Goal: Use online tool/utility: Utilize a website feature to perform a specific function

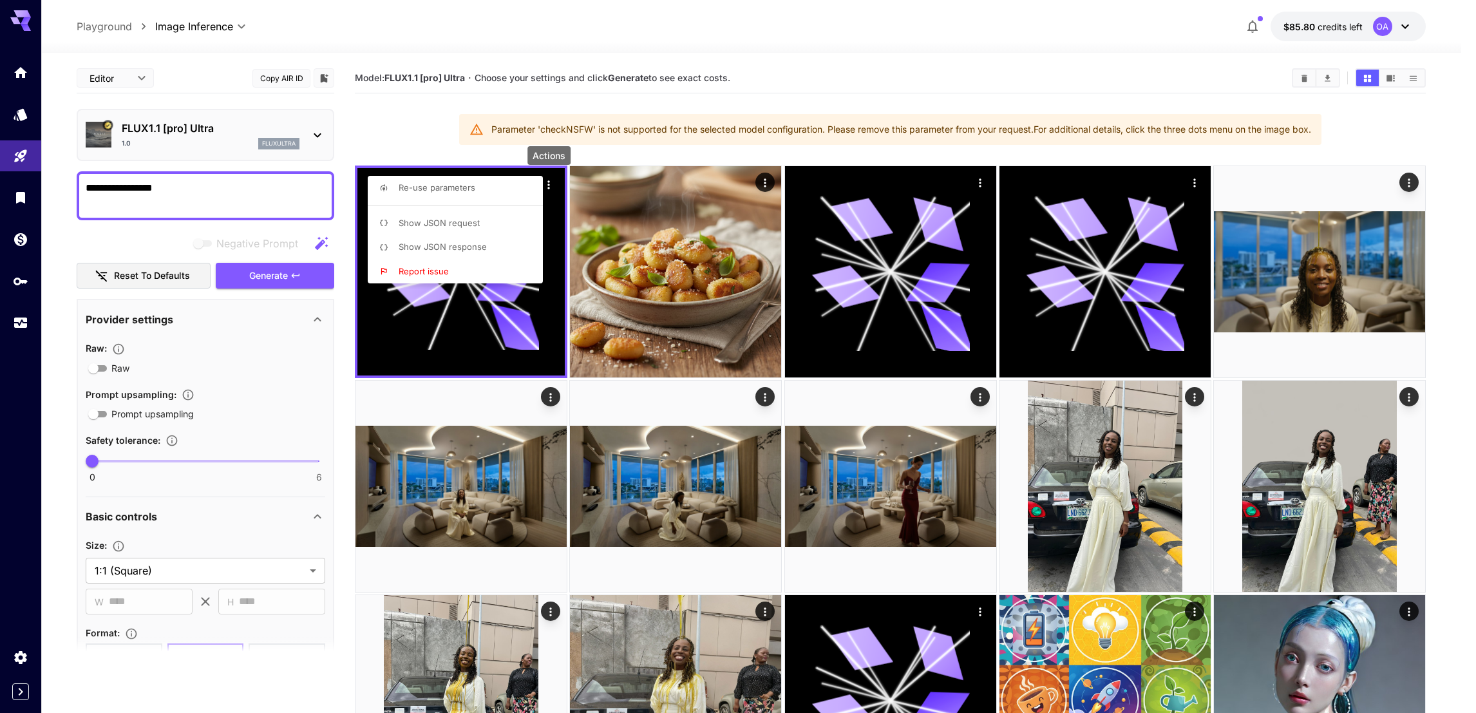
scroll to position [457, 0]
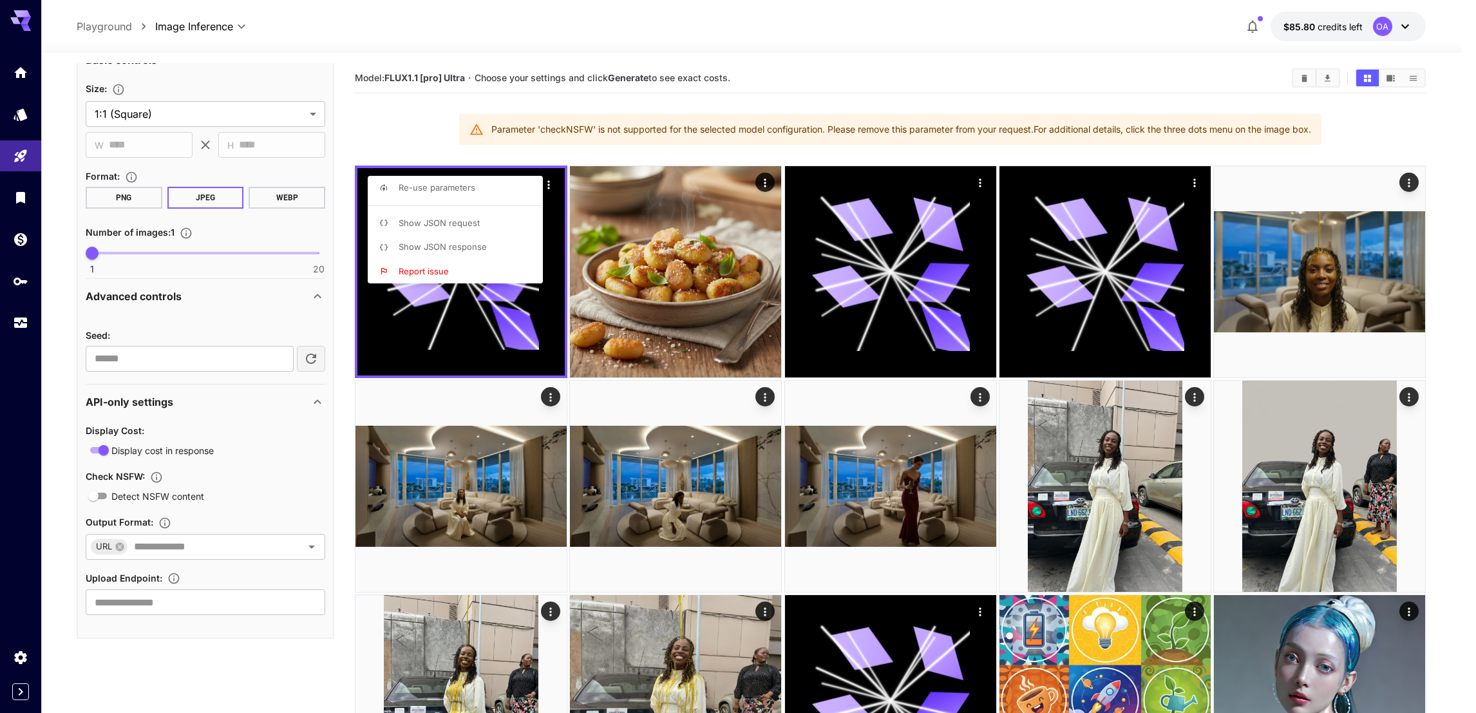
click at [758, 369] on div at bounding box center [738, 356] width 1476 height 713
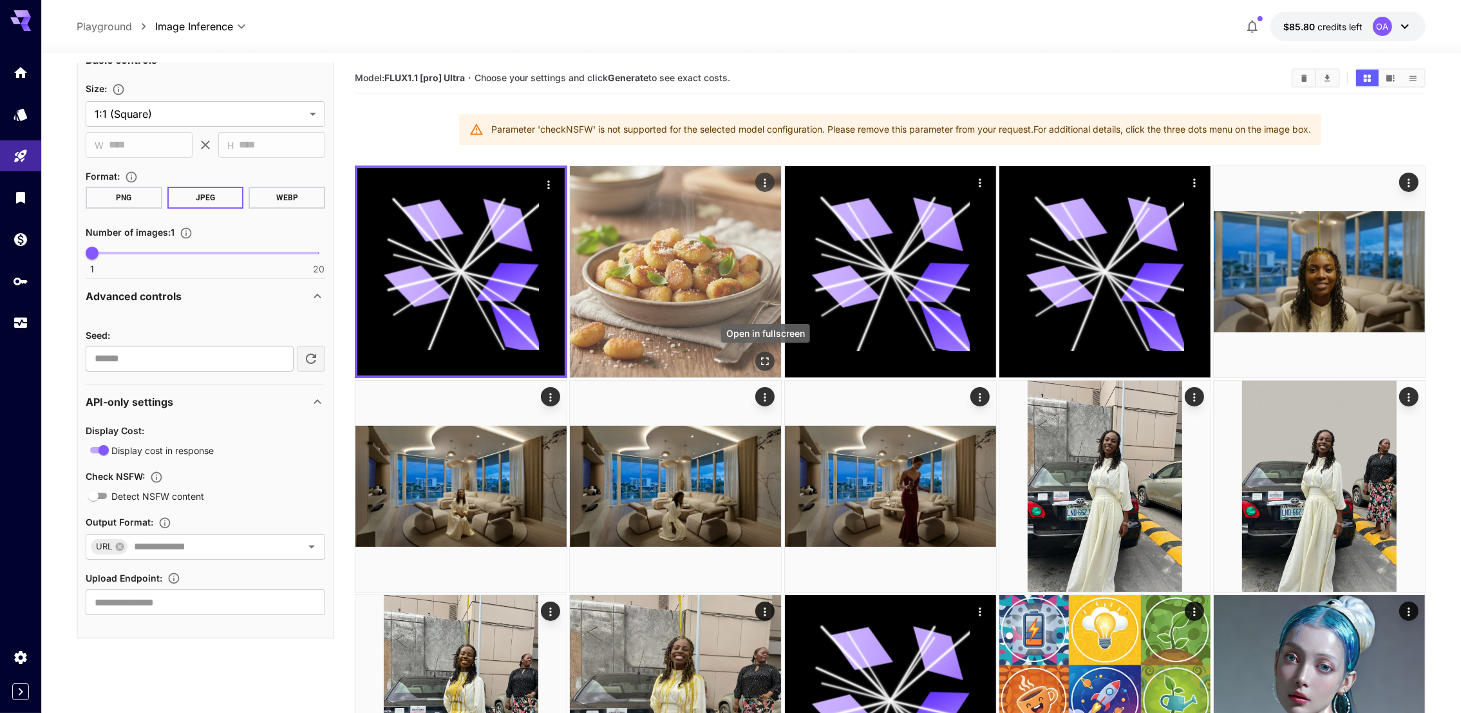
click at [768, 361] on icon "Open in fullscreen" at bounding box center [765, 361] width 13 height 13
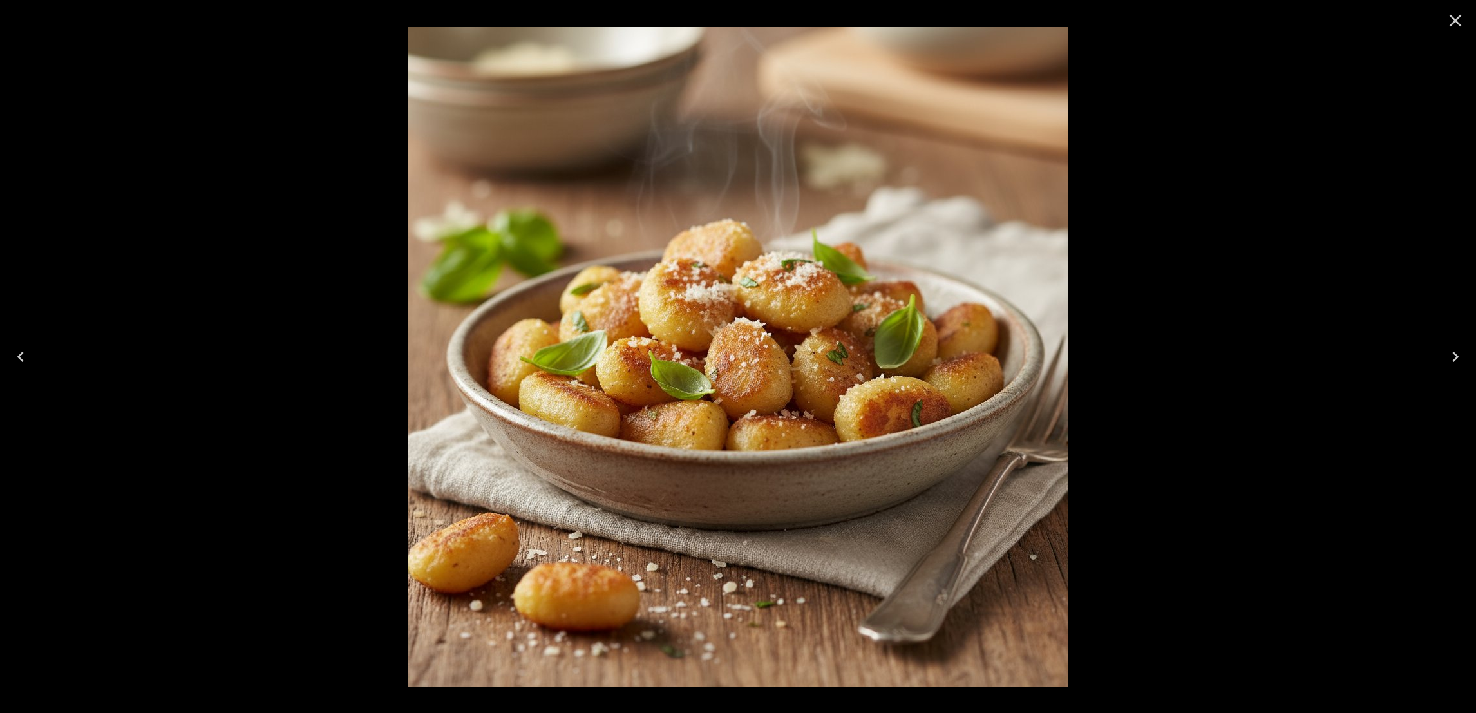
click at [1332, 402] on div at bounding box center [738, 356] width 1476 height 713
click at [1459, 17] on icon "Close" at bounding box center [1456, 21] width 12 height 12
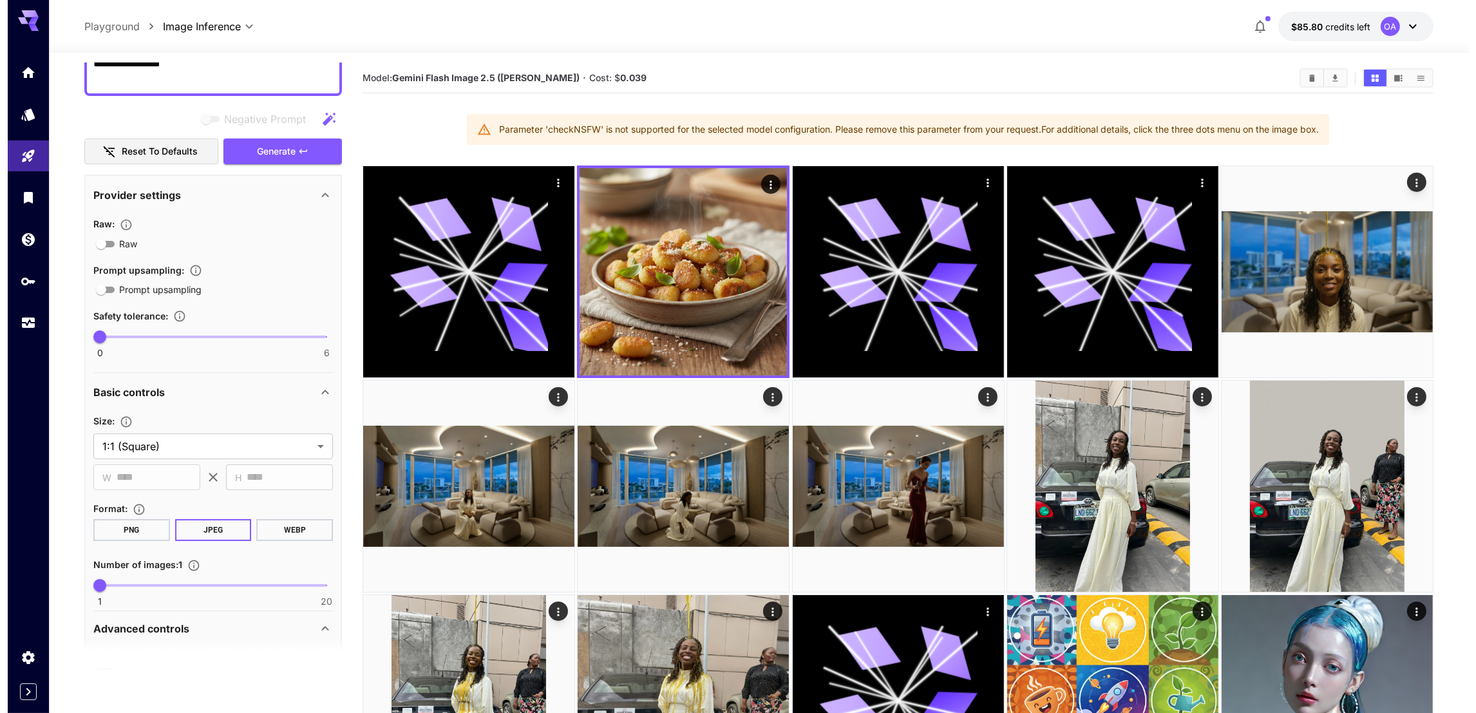
scroll to position [0, 0]
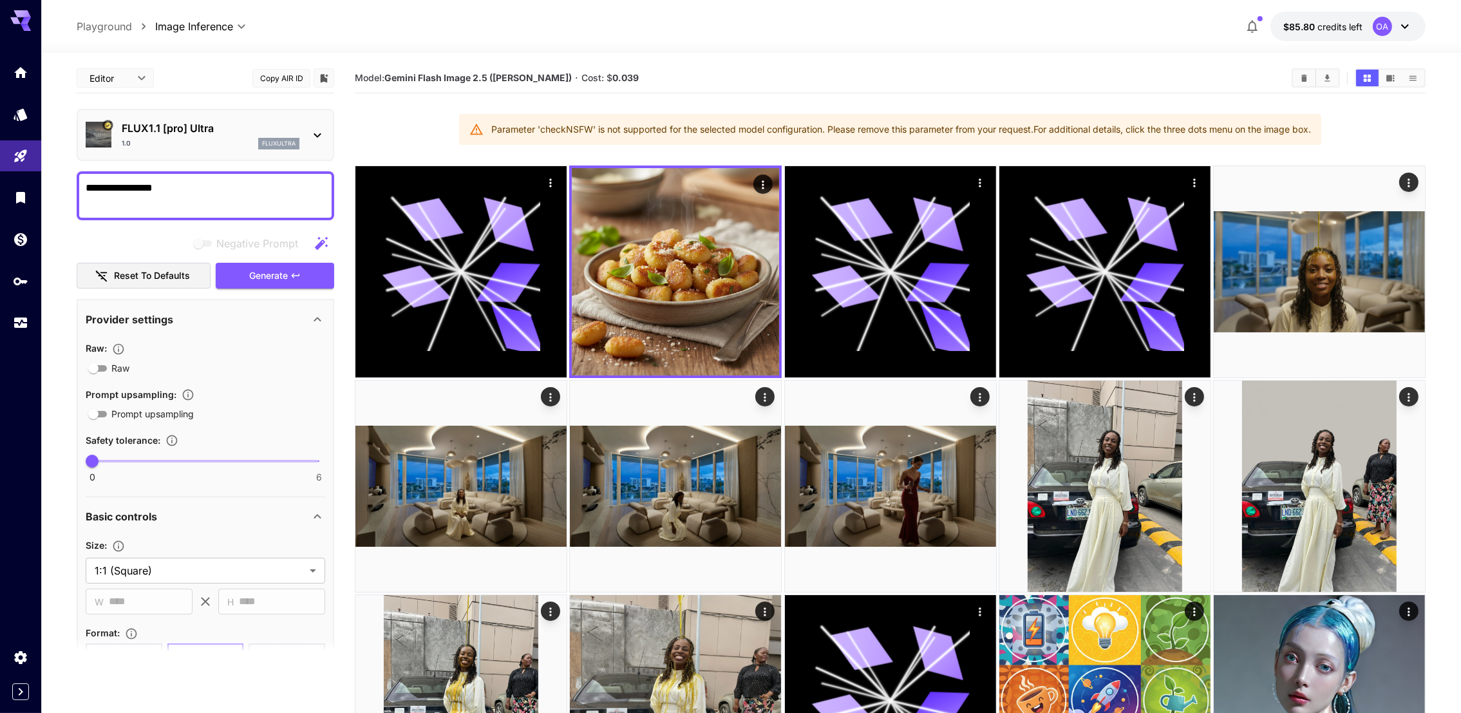
click at [239, 129] on p "FLUX1.1 [pro] Ultra" at bounding box center [211, 127] width 178 height 15
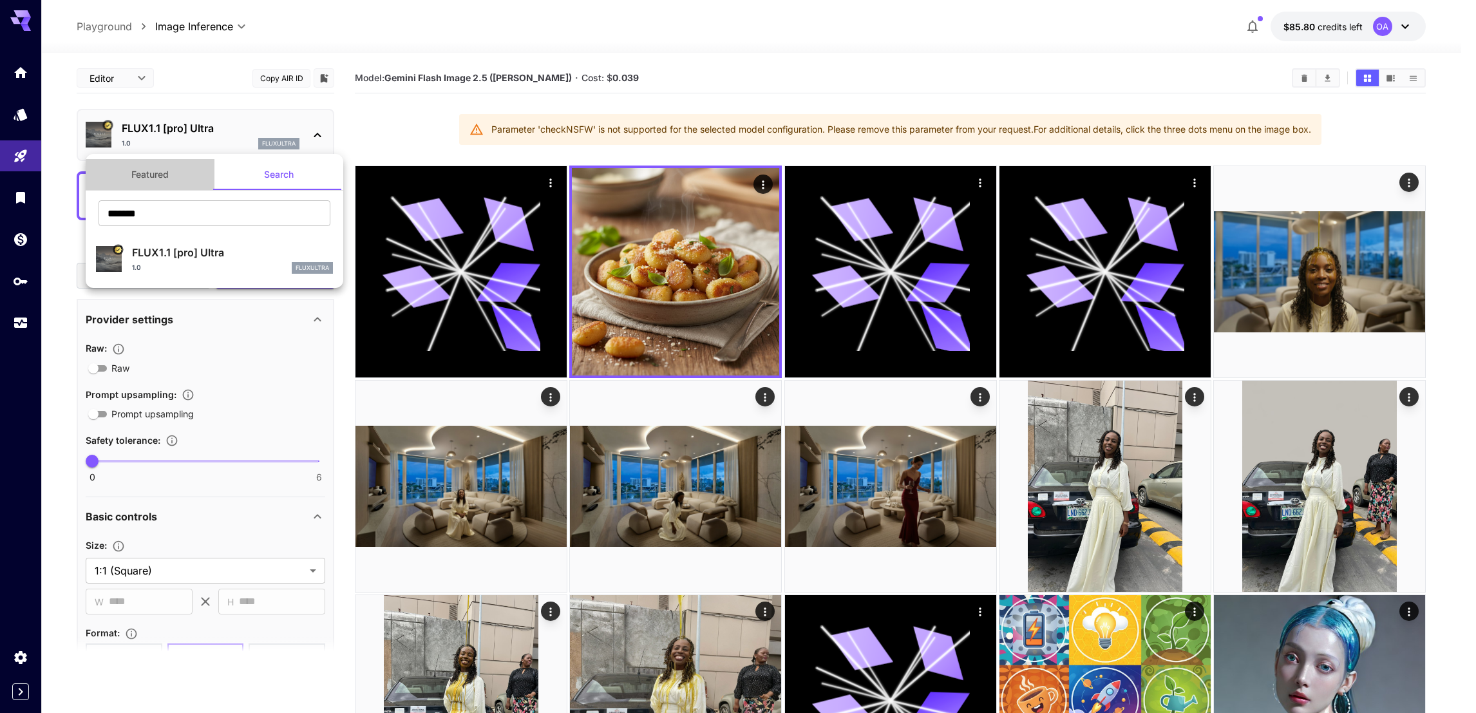
click at [169, 177] on button "Featured" at bounding box center [150, 174] width 129 height 31
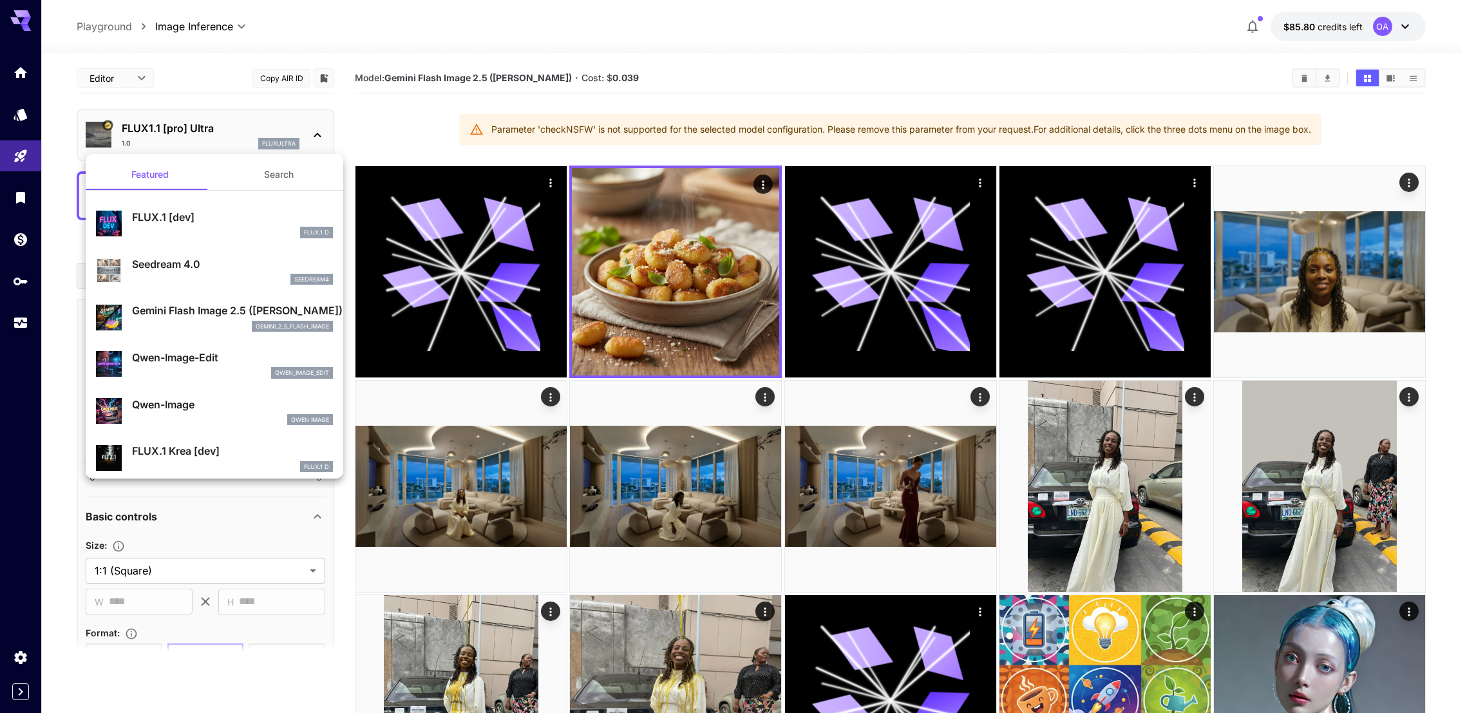
click at [198, 310] on p "Gemini Flash Image 2.5 (Nano Banana)" at bounding box center [232, 310] width 201 height 15
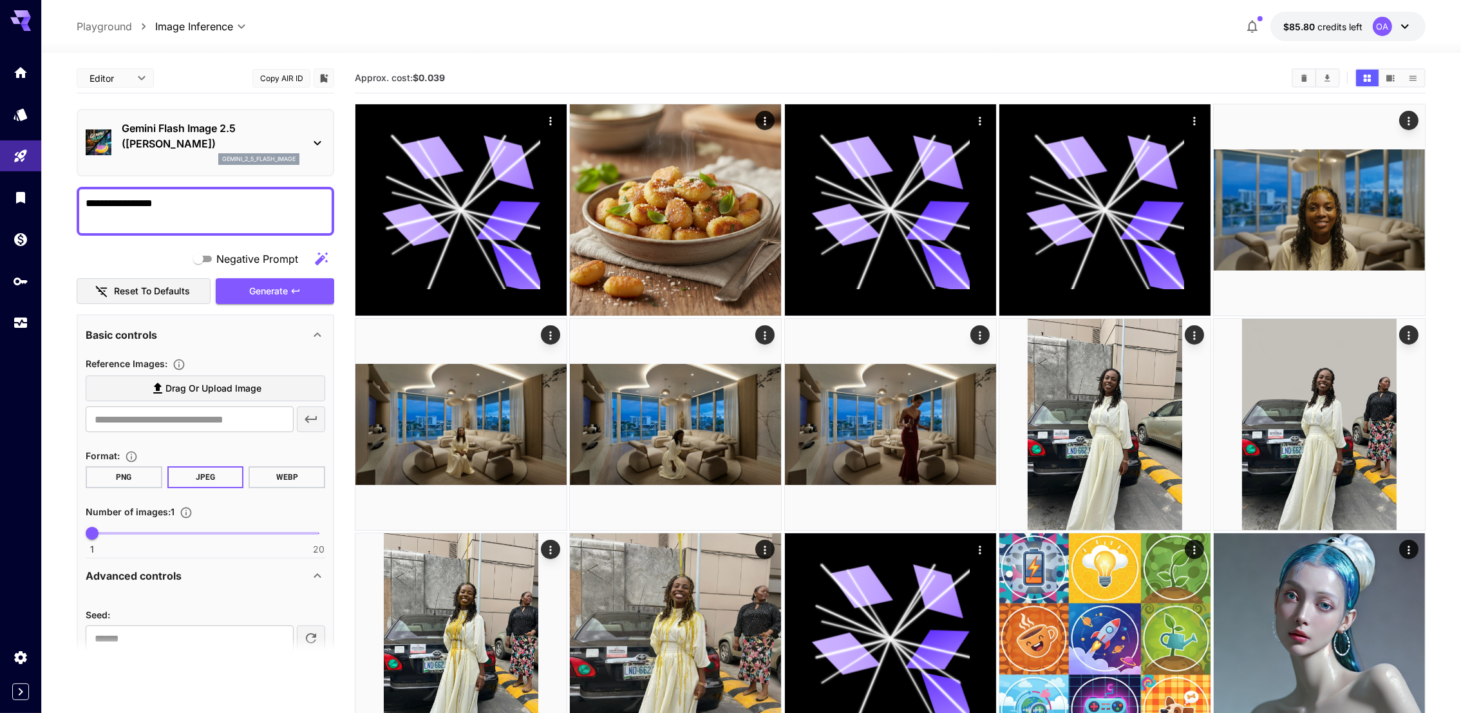
drag, startPoint x: 247, startPoint y: 205, endPoint x: 0, endPoint y: 177, distance: 248.9
click at [299, 204] on textarea "**********" at bounding box center [206, 211] width 240 height 31
type textarea "**********"
click at [289, 291] on button "Generate" at bounding box center [275, 291] width 118 height 26
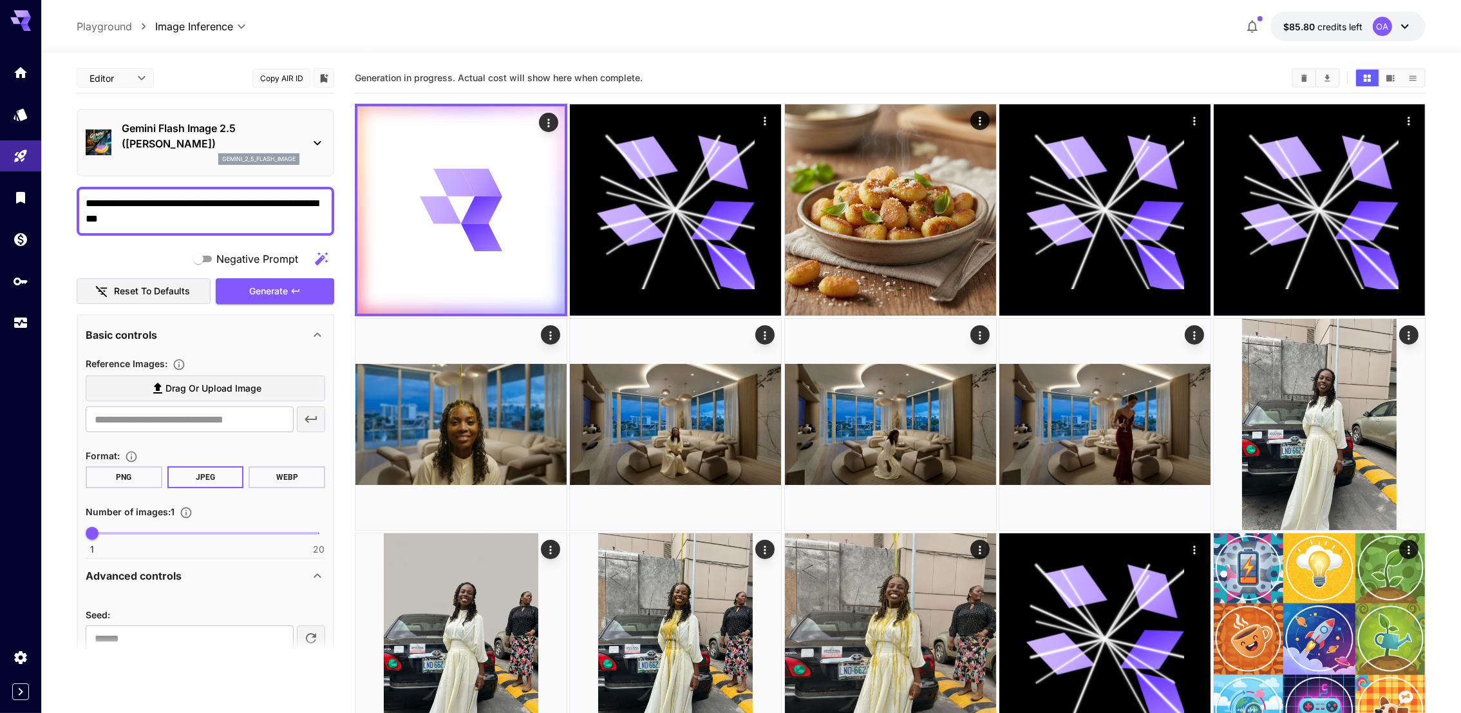
click at [111, 665] on section at bounding box center [206, 653] width 258 height 32
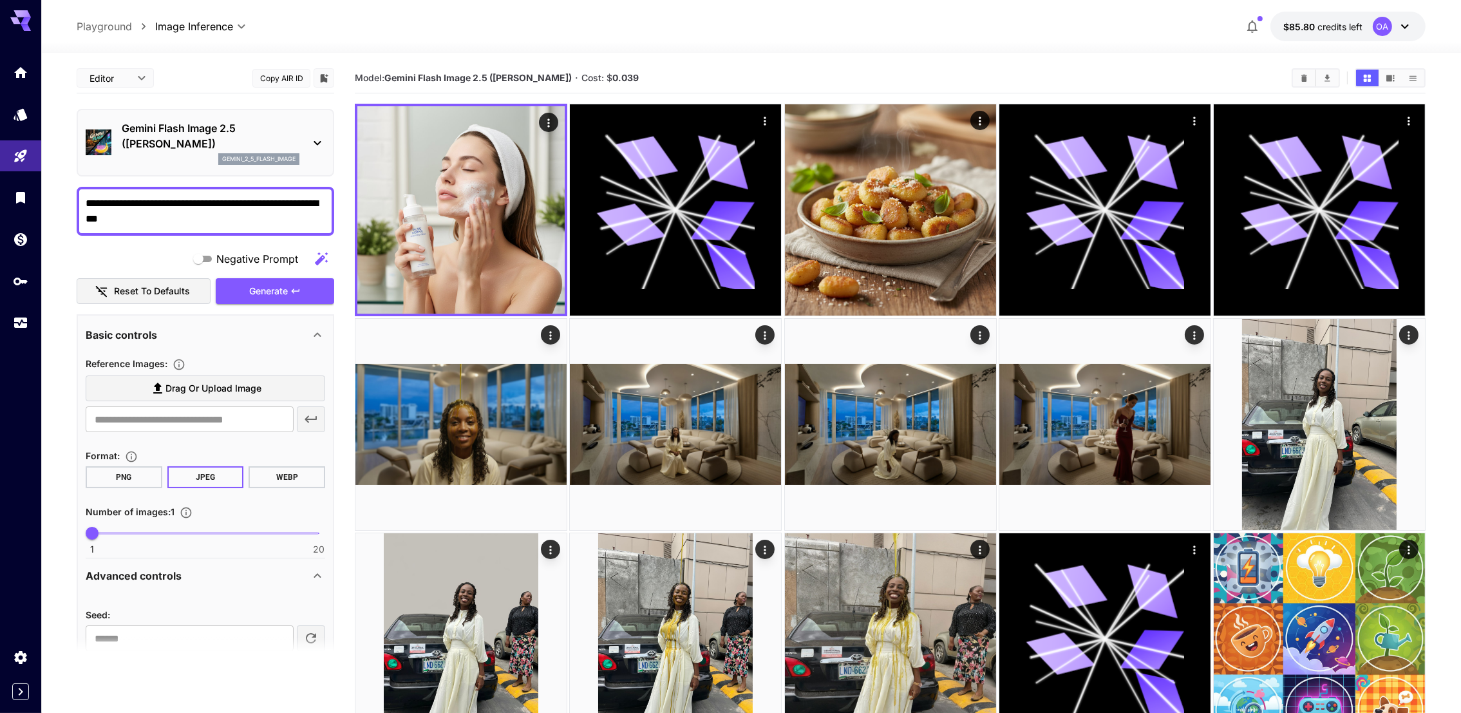
click at [1085, 15] on div "**********" at bounding box center [751, 27] width 1349 height 30
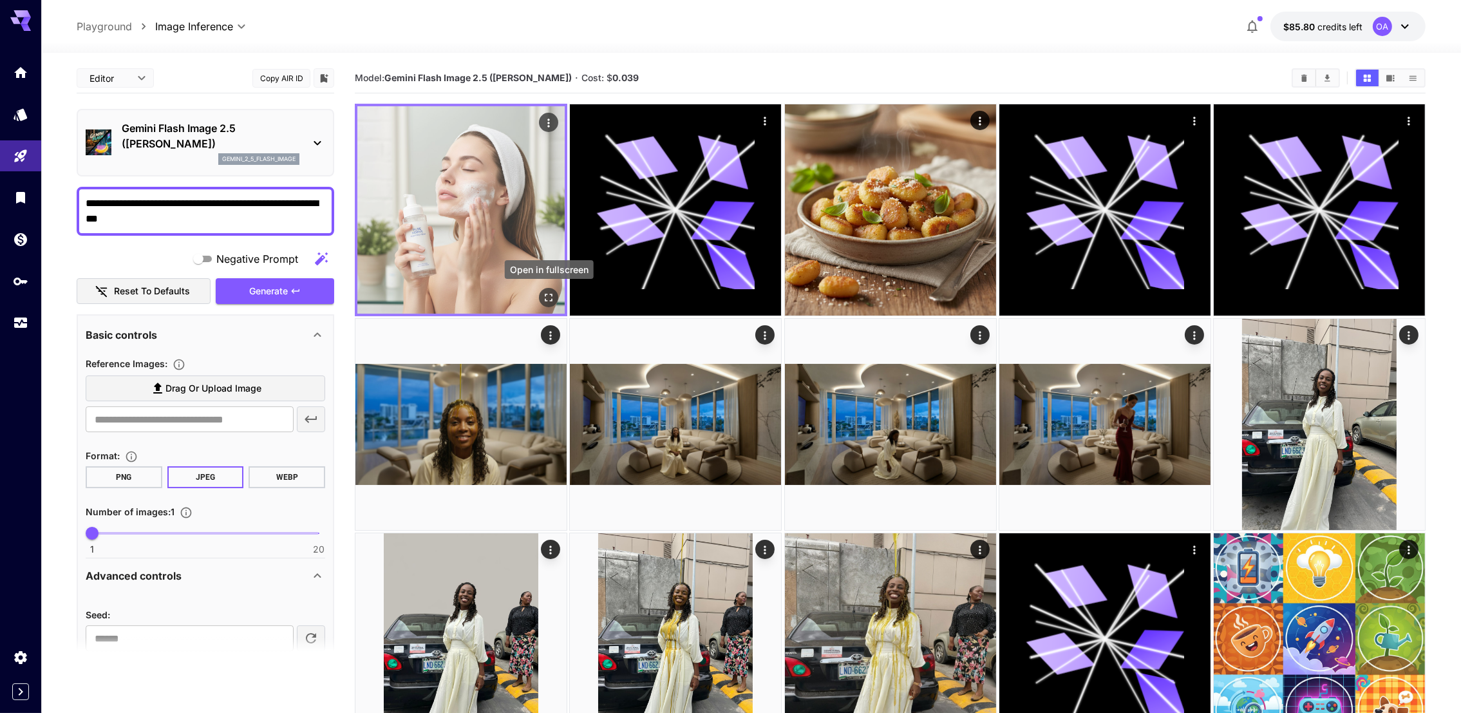
click at [553, 294] on icon "Open in fullscreen" at bounding box center [548, 297] width 13 height 13
